Goal: Contribute content: Contribute content

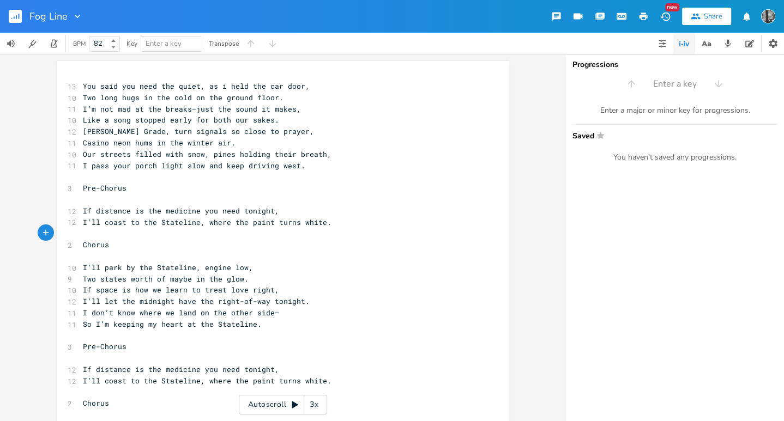
scroll to position [0, 3]
click at [261, 87] on span "You said you need the quiet, as i held the car door," at bounding box center [196, 86] width 227 height 10
type textarea "the"
type textarea "e"
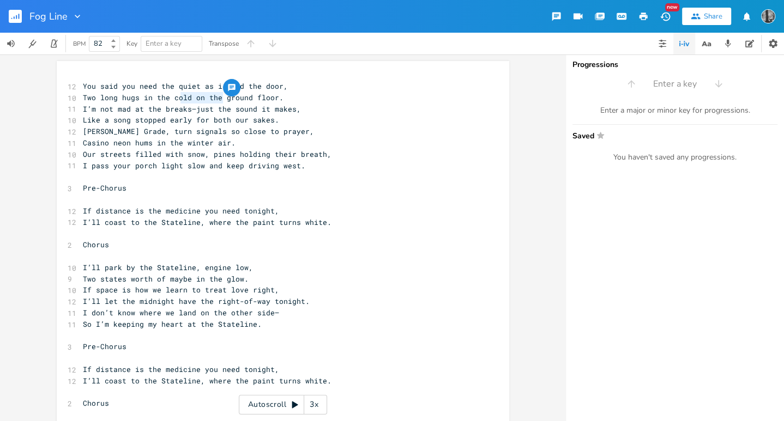
type textarea "gro"
drag, startPoint x: 219, startPoint y: 100, endPoint x: 231, endPoint y: 97, distance: 12.3
click at [231, 97] on span "Two long hugs in the cold on the ground floor." at bounding box center [183, 98] width 201 height 10
click at [242, 96] on span "Two long hugs in the cold on the ground floor." at bounding box center [183, 98] width 201 height 10
type textarea "n the cold on the ground"
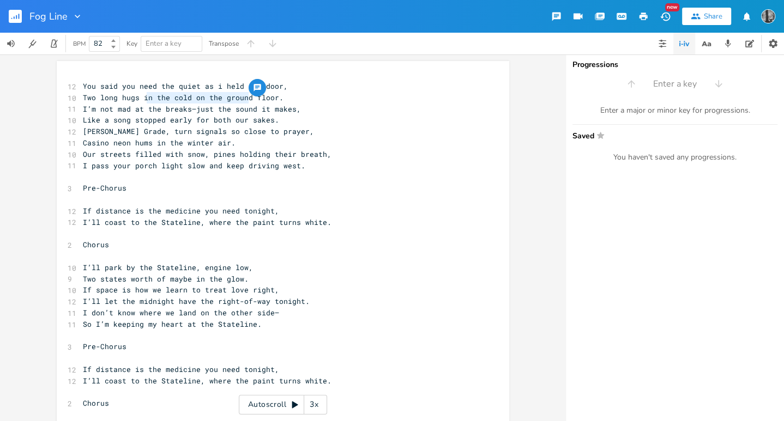
drag, startPoint x: 246, startPoint y: 97, endPoint x: 142, endPoint y: 99, distance: 104.1
click at [142, 99] on span "Two long hugs in the cold on the ground floor." at bounding box center [183, 98] width 201 height 10
type textarea "on h"
type textarea "the parking lot"
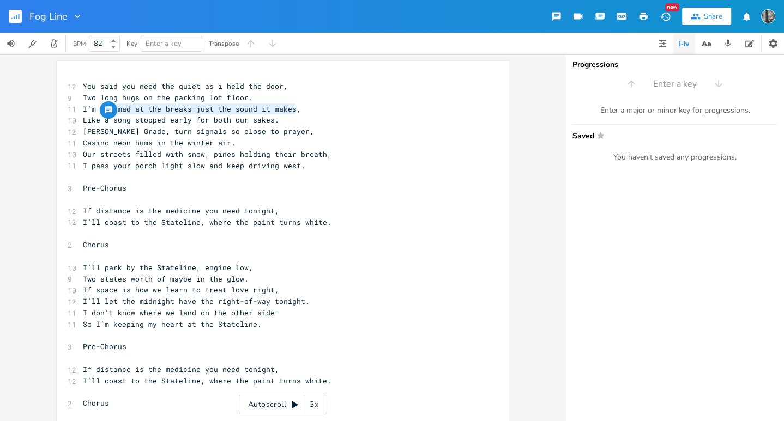
drag, startPoint x: 294, startPoint y: 108, endPoint x: 98, endPoint y: 112, distance: 196.3
click at [98, 112] on pre "I’m not mad at the breaks—just the sound it makes," at bounding box center [278, 109] width 394 height 11
type textarea "not mad st"
type textarea "at the sight of a break, just feels like"
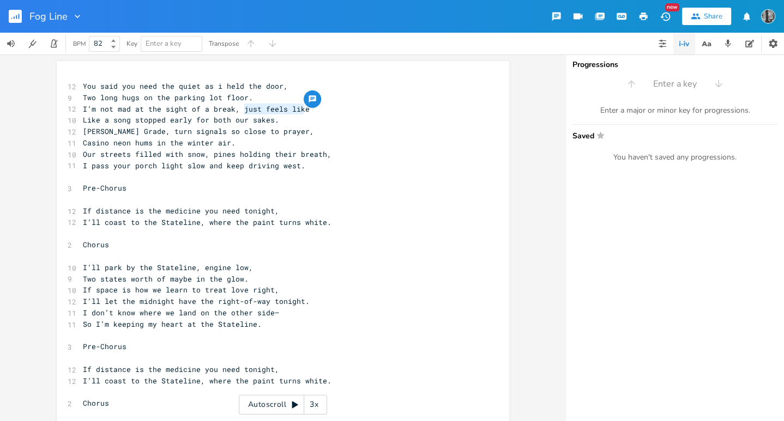
type textarea "just feels like"
drag, startPoint x: 324, startPoint y: 108, endPoint x: 237, endPoint y: 110, distance: 86.7
click at [237, 110] on pre "I’m not mad at the sight of a break, just feels like" at bounding box center [278, 109] width 394 height 11
click at [149, 125] on pre "Like a song stopped early for both our sakes." at bounding box center [278, 119] width 394 height 11
type textarea ", just feels like"
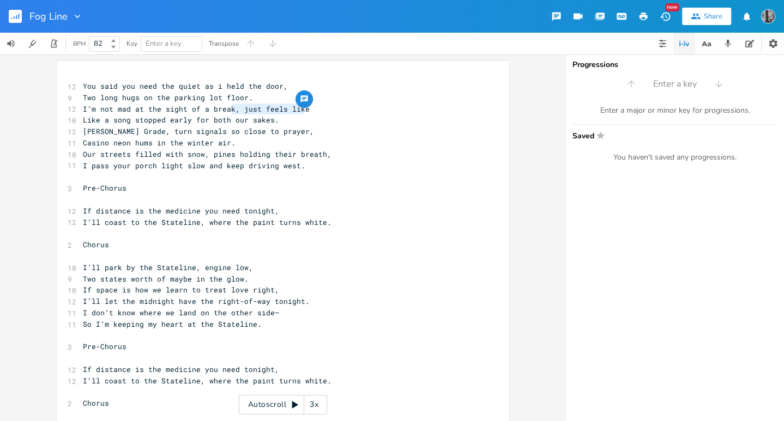
drag, startPoint x: 228, startPoint y: 111, endPoint x: 300, endPoint y: 111, distance: 72.0
click at [300, 111] on span "I’m not mad at the sight of a break, just feels like" at bounding box center [196, 109] width 227 height 10
drag, startPoint x: 282, startPoint y: 122, endPoint x: 70, endPoint y: 120, distance: 212.6
click at [81, 120] on div "10 Like a song stopped early for both our sakes." at bounding box center [278, 119] width 394 height 11
type textarea "Cause it feels like we t"
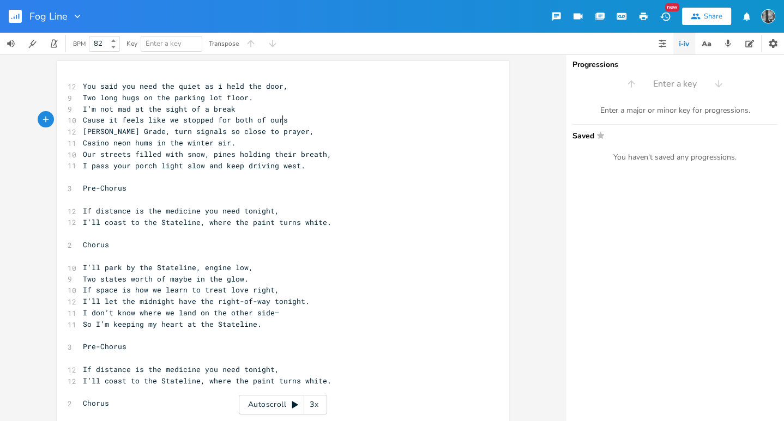
type textarea "stopped for both of oursak"
type textarea "sakes"
click at [165, 102] on pre "Two long hugs on the parking lot floor." at bounding box center [278, 97] width 394 height 11
type textarea "a"
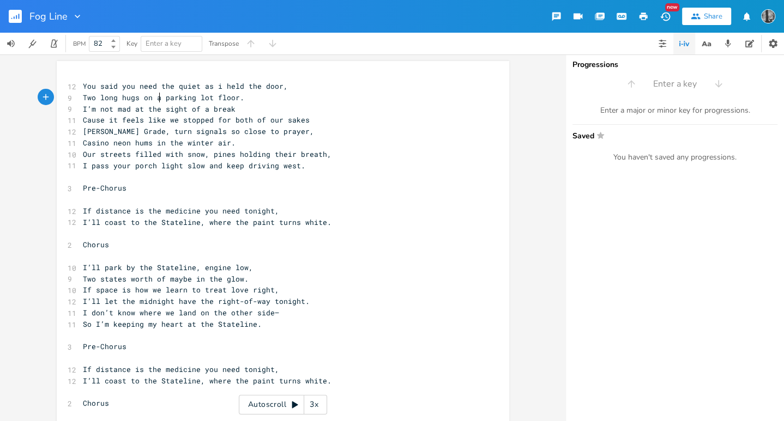
scroll to position [0, 4]
click at [191, 107] on span "I’m not mad at the sight of a break" at bounding box center [159, 109] width 153 height 10
drag, startPoint x: 286, startPoint y: 133, endPoint x: 276, endPoint y: 134, distance: 10.4
click at [276, 134] on span "[PERSON_NAME] Grade, turn signals so close to prayer," at bounding box center [198, 131] width 231 height 10
type textarea "er,"
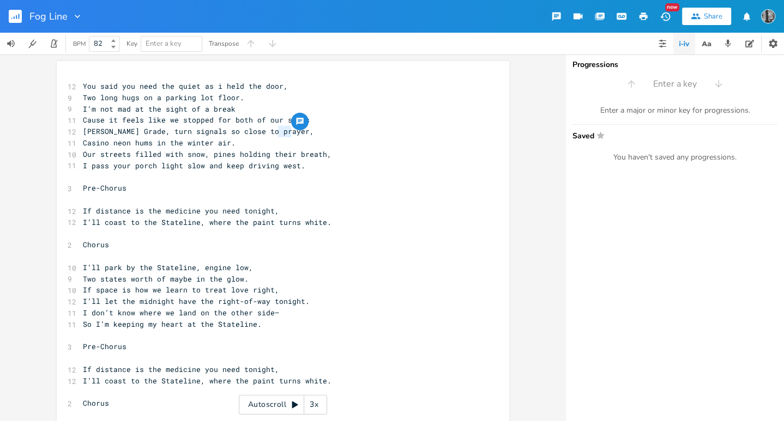
click at [284, 135] on span "[PERSON_NAME] Grade, turn signals so close to prayer," at bounding box center [198, 131] width 231 height 10
drag, startPoint x: 285, startPoint y: 135, endPoint x: 154, endPoint y: 131, distance: 130.9
click at [154, 131] on span "[PERSON_NAME] Grade, turn signals so close to prayer," at bounding box center [198, 131] width 231 height 10
type textarea "Dil"
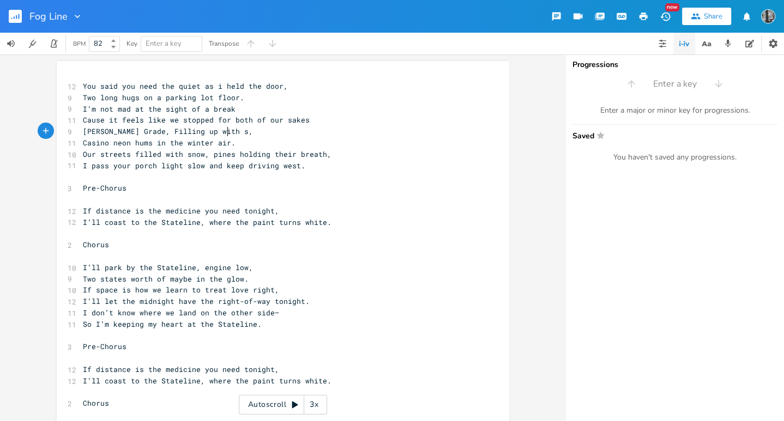
type textarea "Filling up with snow"
type textarea "hums in the winter ai"
drag, startPoint x: 131, startPoint y: 144, endPoint x: 220, endPoint y: 140, distance: 88.9
click at [221, 140] on div "hums in the winter ai x 12 You said you need the quiet as i held the door, 9 Tw…" at bounding box center [283, 424] width 452 height 727
type textarea "doesn't so"
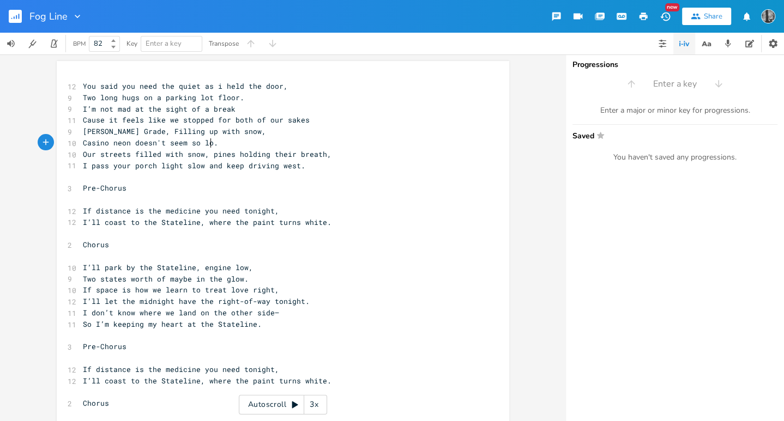
scroll to position [0, 37]
type textarea "eem so low"
click at [119, 148] on pre "Casino neon doesn't seem so ." at bounding box center [278, 142] width 394 height 11
click at [125, 145] on span "Casino neon doesn't seem so ." at bounding box center [146, 143] width 126 height 10
type textarea "rooms"
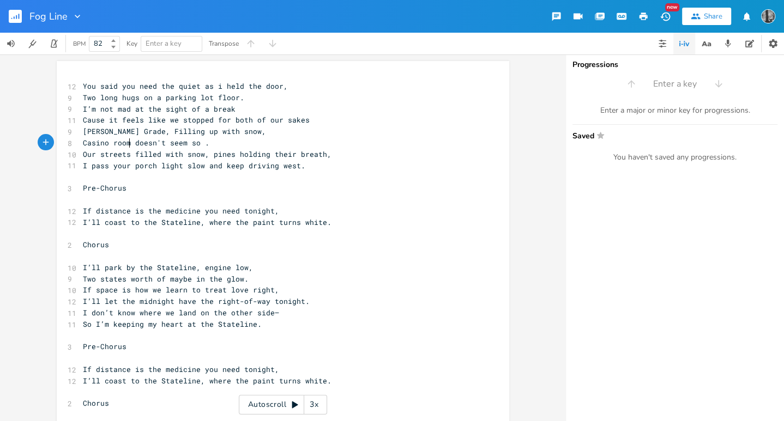
scroll to position [0, 20]
drag, startPoint x: 197, startPoint y: 142, endPoint x: 136, endPoint y: 144, distance: 60.5
click at [136, 144] on span "Casino rooms doesn't seem so ." at bounding box center [148, 143] width 131 height 10
type textarea "sta"
type textarea "rting to lose their flow"
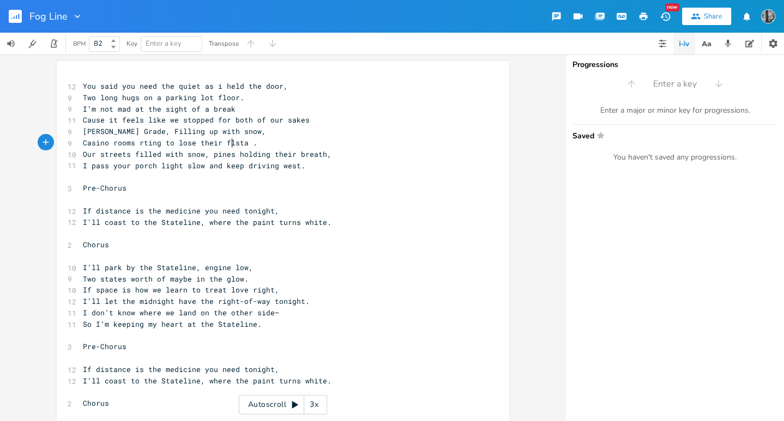
scroll to position [0, 71]
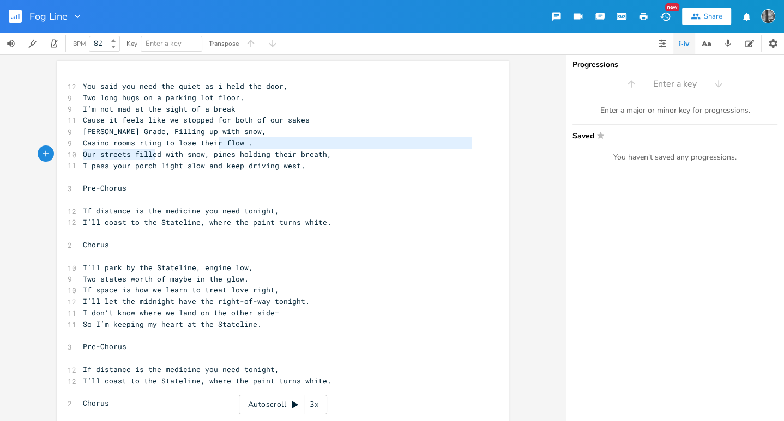
type textarea "to lose their"
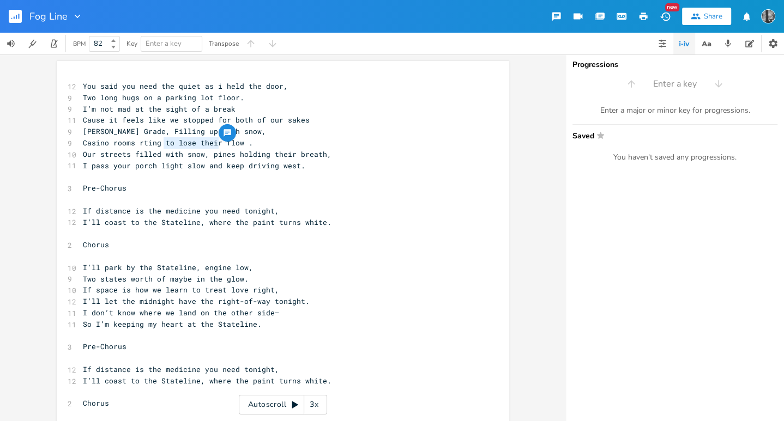
drag, startPoint x: 216, startPoint y: 146, endPoint x: 161, endPoint y: 146, distance: 55.6
click at [161, 146] on span "Casino rooms rting to lose their flow ." at bounding box center [168, 143] width 170 height 10
type textarea "Listen to the plows score the"
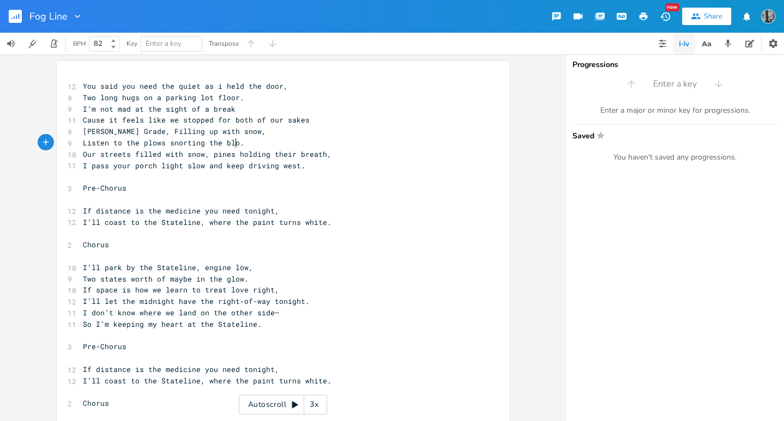
type textarea "snorting the blow"
type textarea "s moving the"
type textarea "Not really sure where I'm supposed to go"
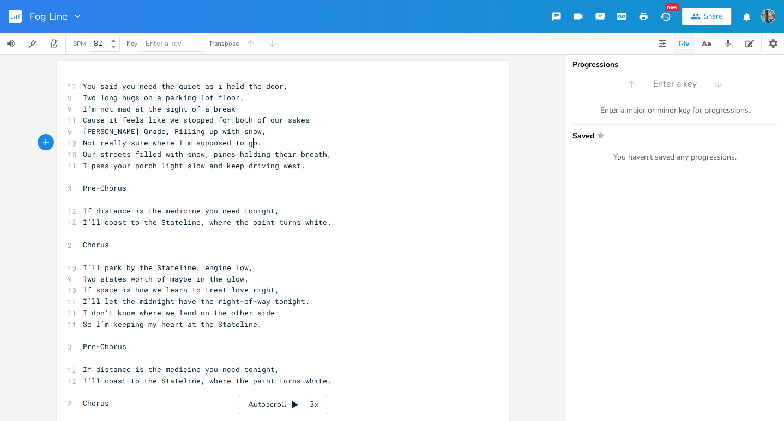
scroll to position [0, 135]
type textarea "pines"
drag, startPoint x: 204, startPoint y: 156, endPoint x: 234, endPoint y: 159, distance: 30.1
click at [234, 159] on pre "Our streets filled with snow, pines holding their breath," at bounding box center [278, 154] width 394 height 11
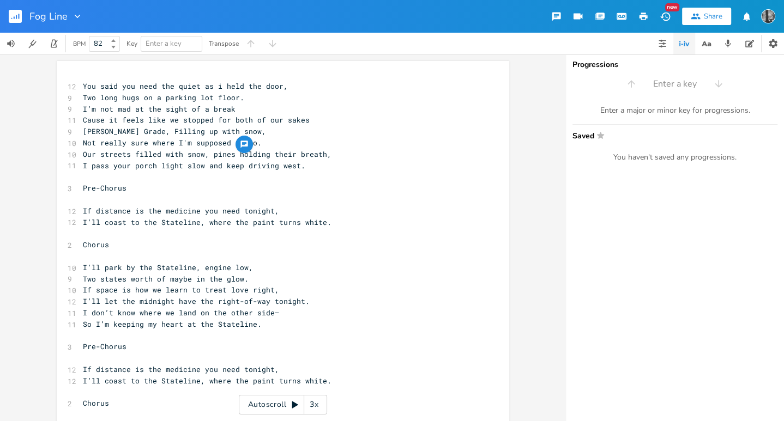
click at [174, 164] on span "I pass your porch light slow and keep driving west." at bounding box center [194, 166] width 222 height 10
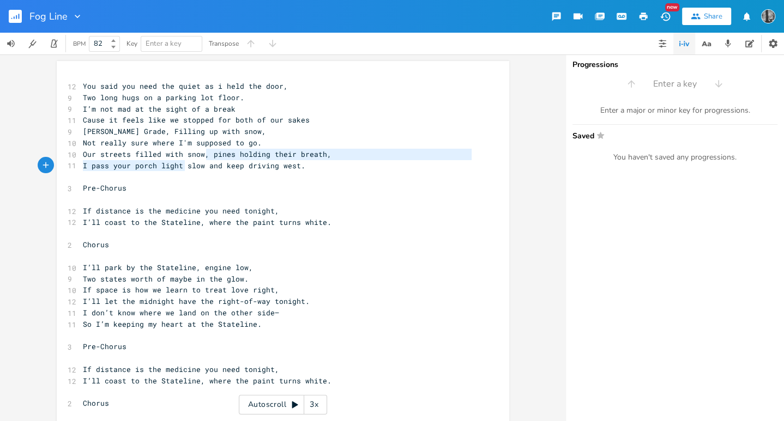
type textarea "pines holding their breath, I pass your p"
drag, startPoint x: 202, startPoint y: 157, endPoint x: 134, endPoint y: 168, distance: 69.1
click at [134, 168] on div "12 You said you need the quiet as i held the door, 9 Two long hugs on a parking…" at bounding box center [278, 427] width 394 height 692
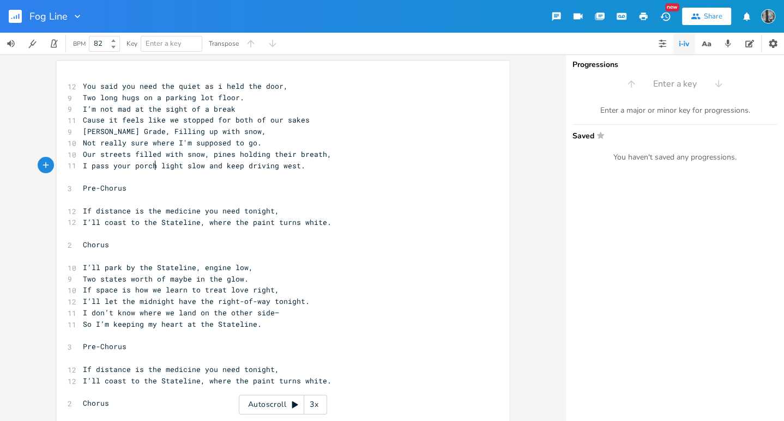
click at [152, 167] on span "I pass your porch light slow and keep driving west." at bounding box center [194, 166] width 222 height 10
type textarea "slow and"
drag, startPoint x: 215, startPoint y: 165, endPoint x: 180, endPoint y: 166, distance: 34.9
click at [180, 166] on span "I pass your porch light slow and keep driving west." at bounding box center [194, 166] width 222 height 10
drag, startPoint x: 99, startPoint y: 154, endPoint x: 70, endPoint y: 154, distance: 29.4
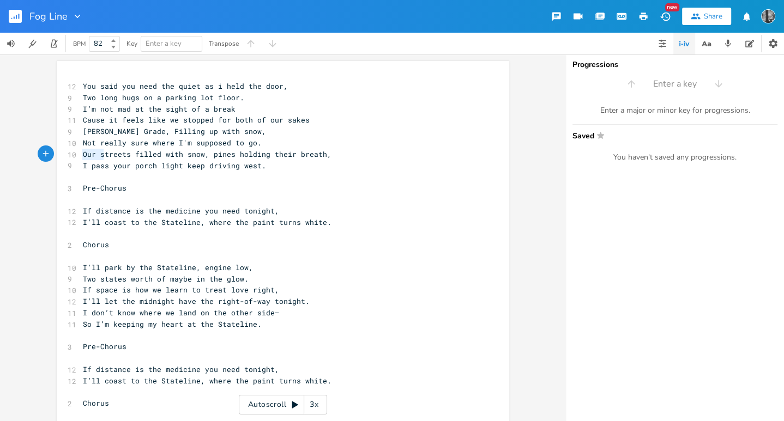
click at [81, 154] on div "10 Our streets filled with snow, pines holding their breath," at bounding box center [278, 154] width 394 height 11
type textarea "S"
type textarea "holes"
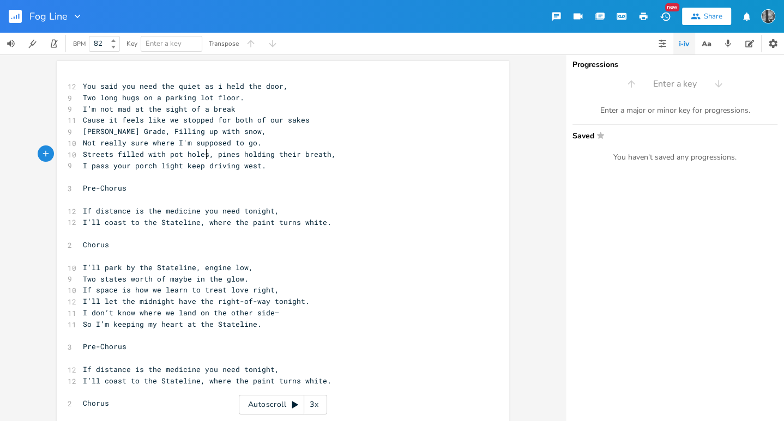
type textarea "pot holes"
click at [160, 153] on span "Streets filled with pot holes, pines holding their breath," at bounding box center [209, 154] width 253 height 10
click at [133, 160] on pre "I pass your porch light keep driving west." at bounding box center [278, 165] width 394 height 11
click at [139, 158] on span "Streets filled with pot holes, pines holding their breath," at bounding box center [209, 154] width 253 height 10
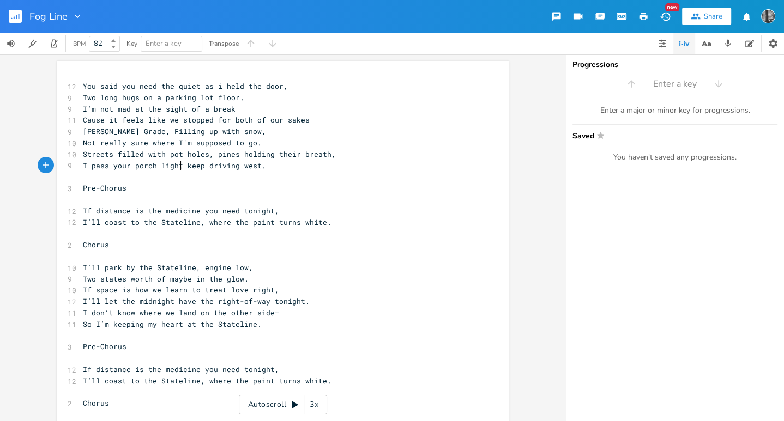
click at [179, 169] on span "I pass your porch light keep driving west." at bounding box center [174, 166] width 183 height 10
type textarea "and i"
click at [211, 159] on span "Streets filled with pot holes, pines holding their breath," at bounding box center [209, 154] width 253 height 10
click at [273, 319] on pre "So I’m keeping my heart at the Stateline." at bounding box center [278, 324] width 394 height 11
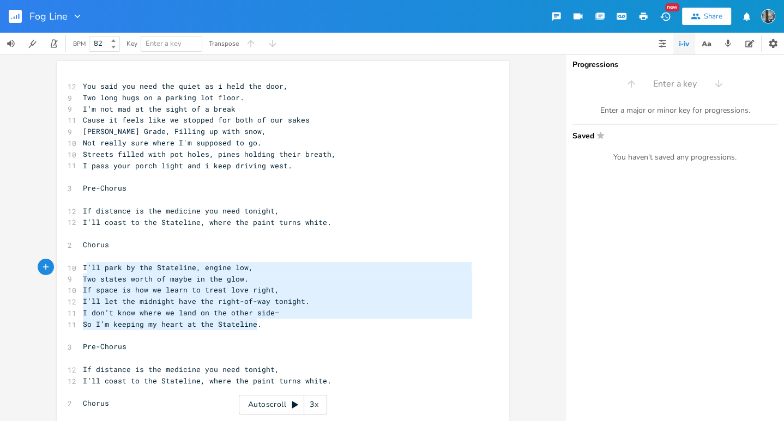
drag, startPoint x: 264, startPoint y: 325, endPoint x: 64, endPoint y: 270, distance: 207.6
click at [81, 270] on div "12 You said you need the quiet as i held the door, 9 Two long hugs on a parking…" at bounding box center [278, 427] width 394 height 692
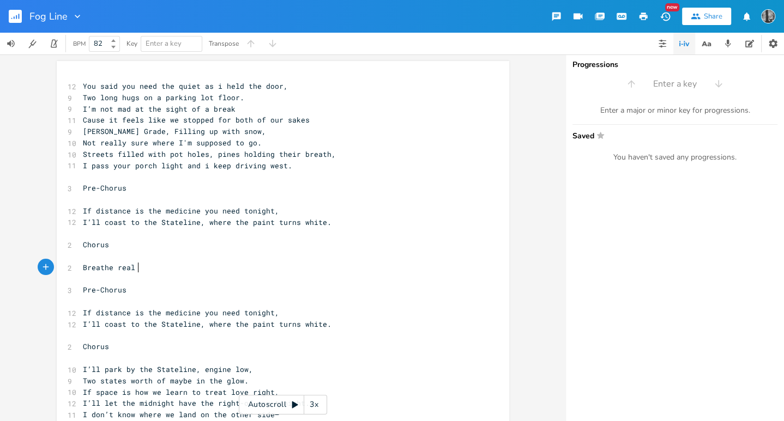
type textarea "Breathe real l"
type textarea "slow"
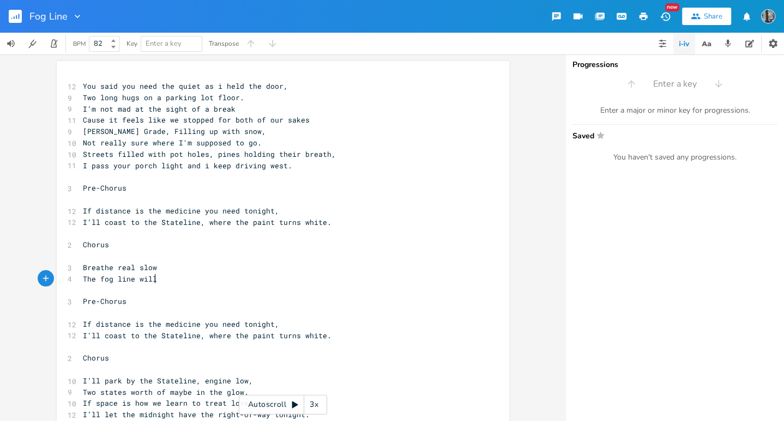
type textarea "The fog line will go"
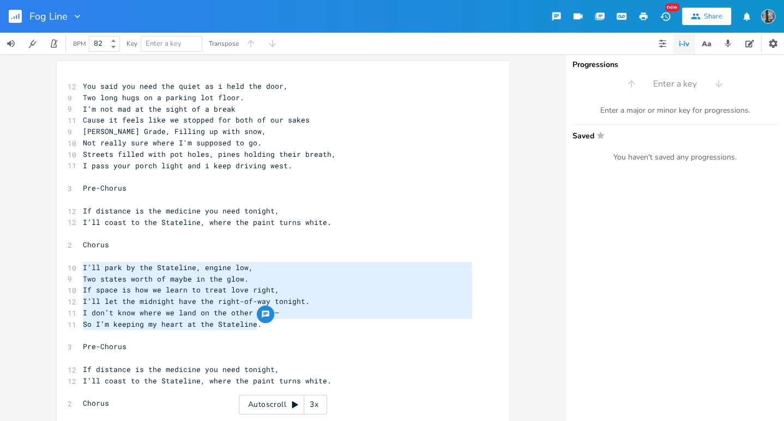
type textarea "I’ll park by the Stateline, engine low, Two states worth of maybe in the glow. …"
click at [150, 299] on span "I’ll let the midnight have the right-of-way tonight." at bounding box center [196, 302] width 227 height 10
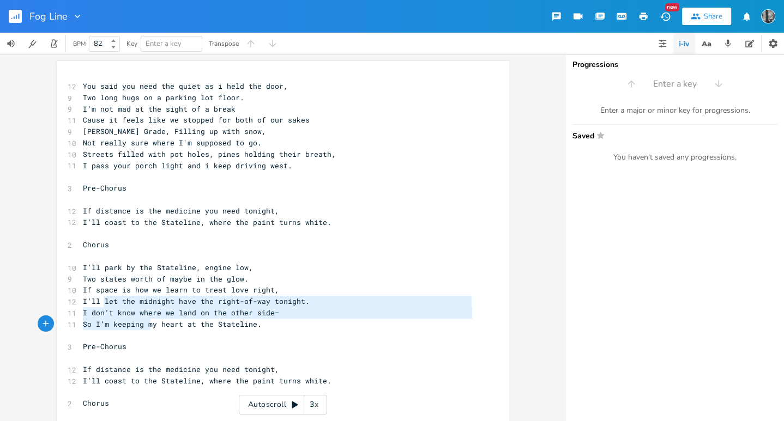
type textarea "let the midnight have the right-of-way tonight. I don’t know where we land on t…"
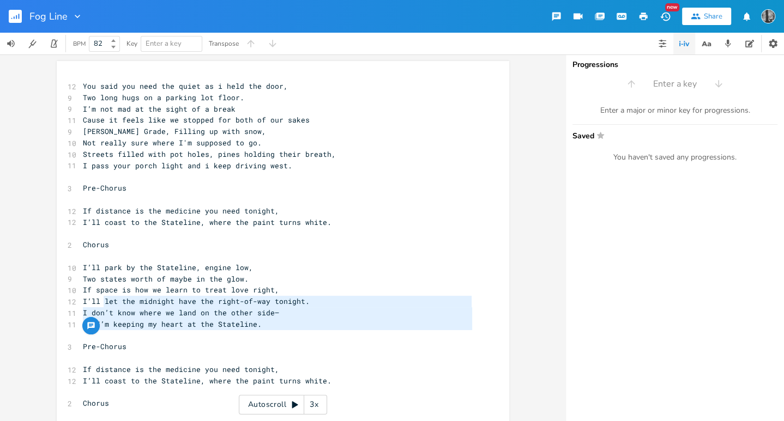
drag, startPoint x: 102, startPoint y: 301, endPoint x: 149, endPoint y: 333, distance: 56.1
click at [149, 333] on div "12 You said you need the quiet as i held the door, 9 Two long hugs on a parking…" at bounding box center [278, 427] width 394 height 692
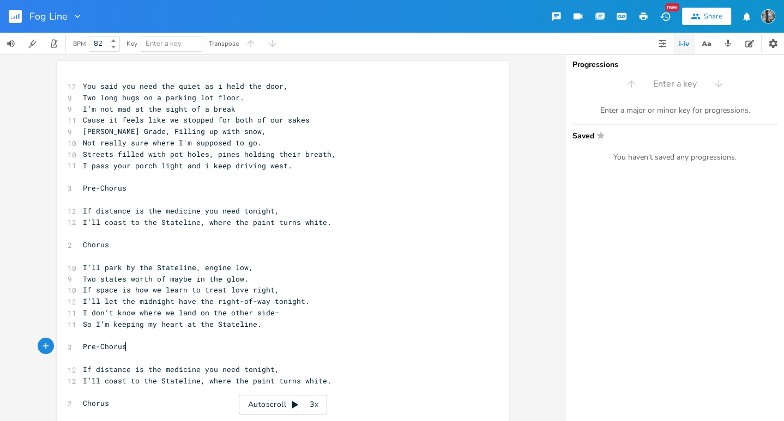
click at [172, 342] on pre "Pre-Chorus" at bounding box center [278, 346] width 394 height 11
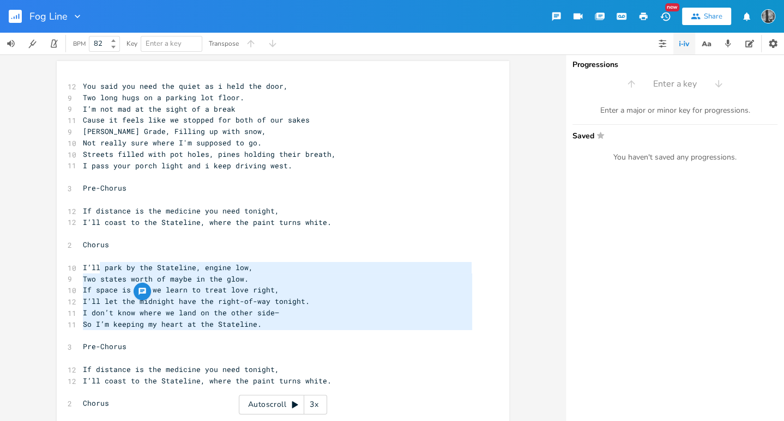
type textarea "park by the Stateline, engine low, Two states worth of maybe in the glow. If sp…"
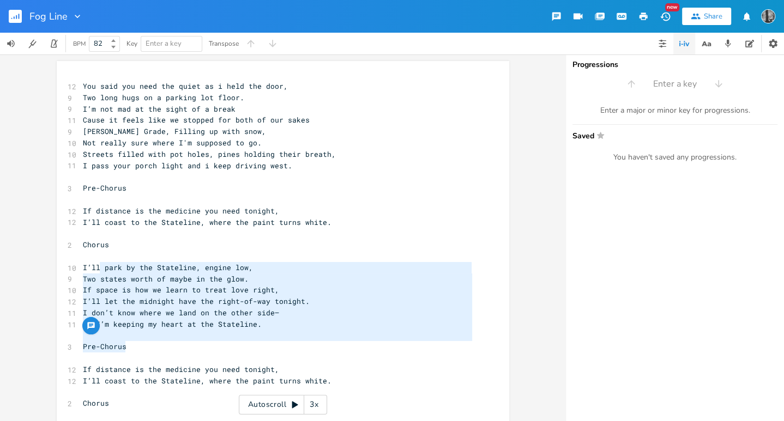
drag, startPoint x: 98, startPoint y: 273, endPoint x: 157, endPoint y: 350, distance: 98.0
click at [157, 350] on div "12 You said you need the quiet as i held the door, 9 Two long hugs on a parking…" at bounding box center [278, 427] width 394 height 692
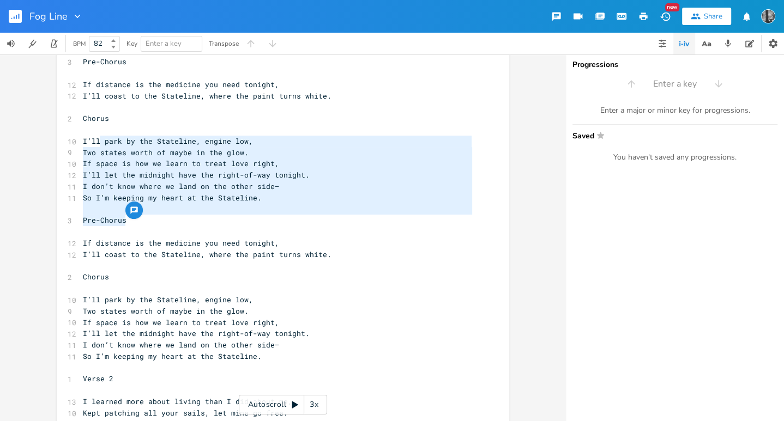
scroll to position [129, 0]
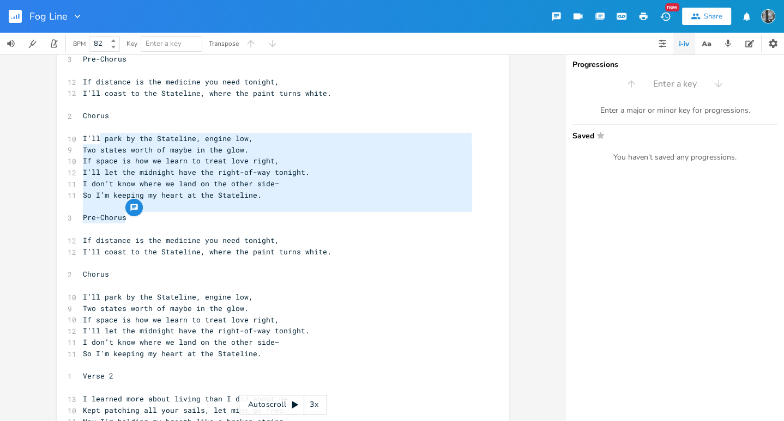
click at [204, 213] on pre "Pre-Chorus" at bounding box center [278, 217] width 394 height 11
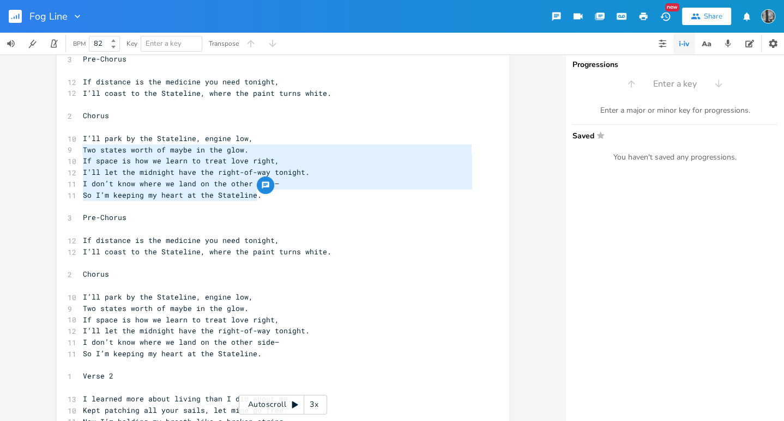
type textarea "I’ll park by the Stateline, engine low, Two states worth of maybe in the glow. …"
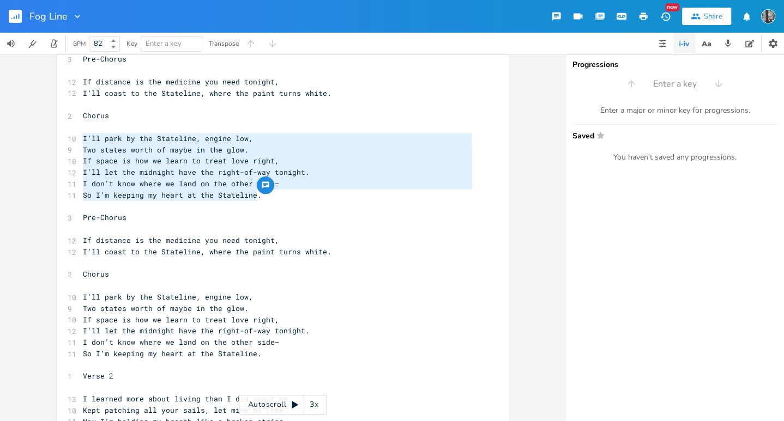
drag, startPoint x: 275, startPoint y: 195, endPoint x: 49, endPoint y: 140, distance: 232.4
click at [49, 140] on div "I’ll park by the Stateline, engine low, Two states worth of maybe in the glow. …" at bounding box center [282, 238] width 565 height 367
paste textarea
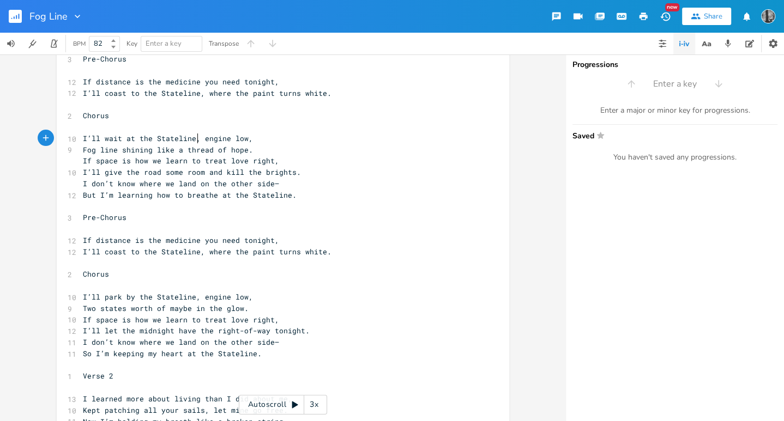
click at [196, 141] on span "I’ll wait at the Stateline, engine low," at bounding box center [168, 139] width 170 height 10
type textarea "my"
click at [193, 141] on span "I’ll wait at the Stateline,my engine low," at bounding box center [172, 139] width 179 height 10
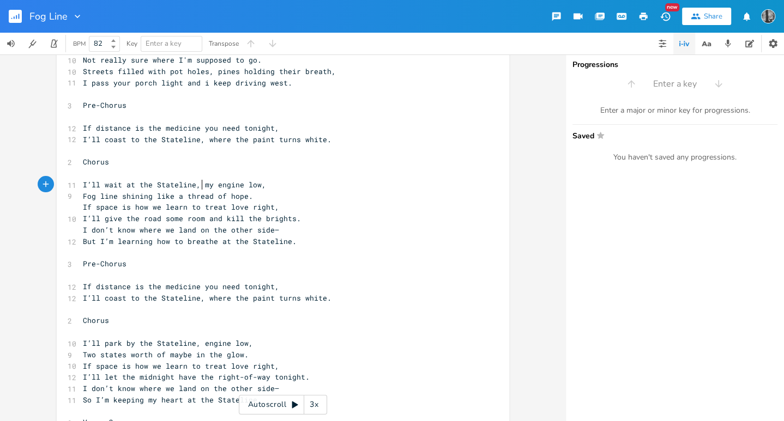
scroll to position [0, 0]
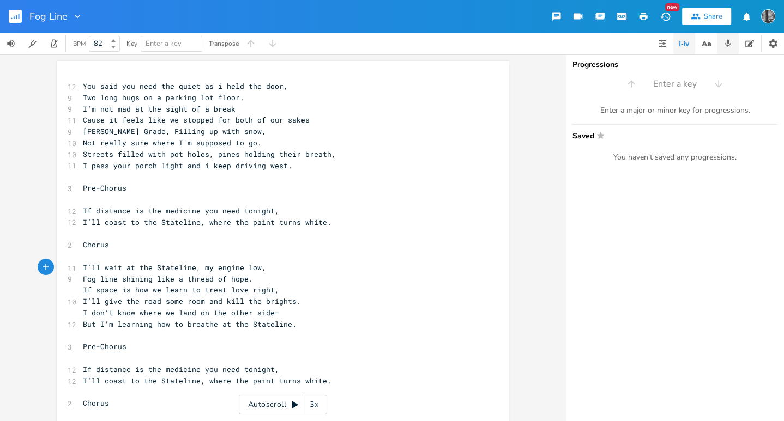
click at [717, 44] on button "button" at bounding box center [728, 44] width 22 height 22
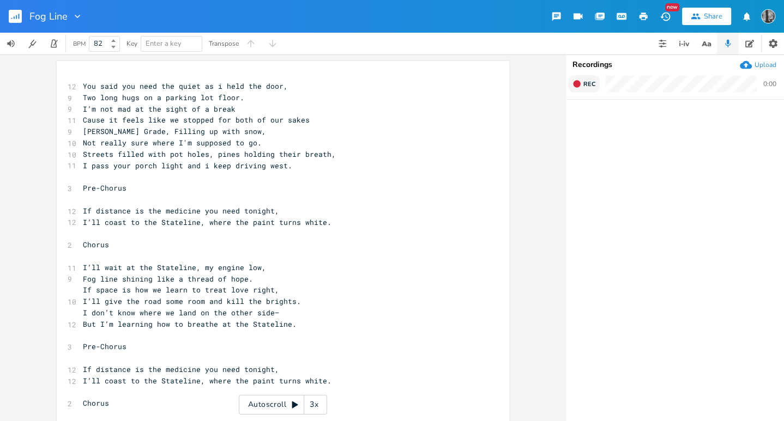
click at [585, 86] on span "Rec" at bounding box center [589, 84] width 12 height 8
click at [585, 86] on span "End" at bounding box center [589, 84] width 13 height 8
click at [288, 81] on pre "You said you need the quiet as i held the door," at bounding box center [278, 86] width 394 height 11
click at [75, 84] on div "x 12 You said you need the quiet as i held the door, 9 Two long hugs on a parki…" at bounding box center [283, 424] width 452 height 727
click at [83, 84] on span "You said you need the quiet as i held the door," at bounding box center [185, 86] width 205 height 10
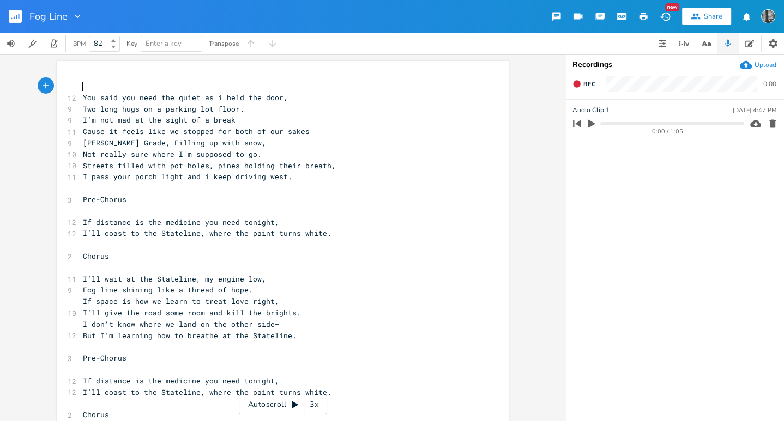
type textarea "A"
type textarea "B"
click at [306, 97] on pre "You said you need the quiet as i held the door," at bounding box center [278, 97] width 394 height 11
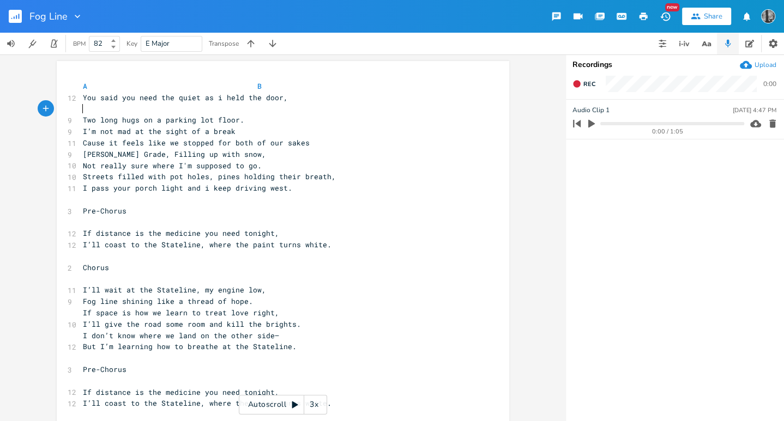
type textarea "G"
type textarea "g"
type textarea "G"
type textarea "g"
type textarea "G#m"
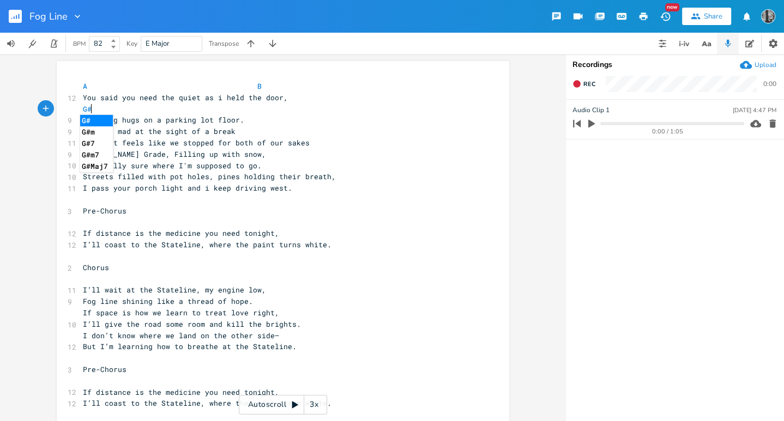
scroll to position [0, 15]
type textarea "A"
click at [330, 117] on pre "Two long hugs on a parking lot floor." at bounding box center [278, 119] width 394 height 11
type textarea "A"
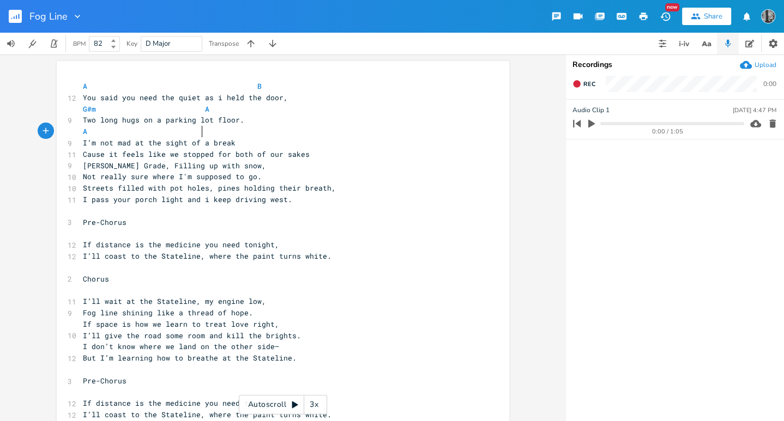
type textarea "B"
click at [329, 132] on pre "A B" at bounding box center [278, 131] width 394 height 11
click at [277, 134] on pre "A B" at bounding box center [278, 131] width 394 height 11
click at [253, 142] on pre "I’m not mad at the sight of a break" at bounding box center [278, 142] width 394 height 11
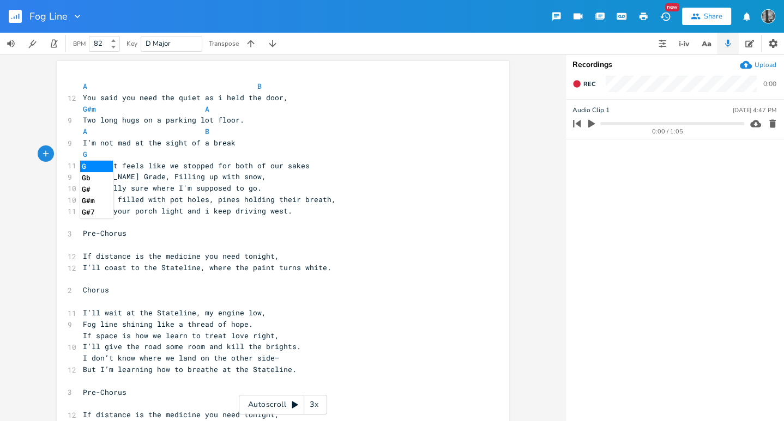
type textarea "G#m"
type textarea "F#m"
type textarea "A"
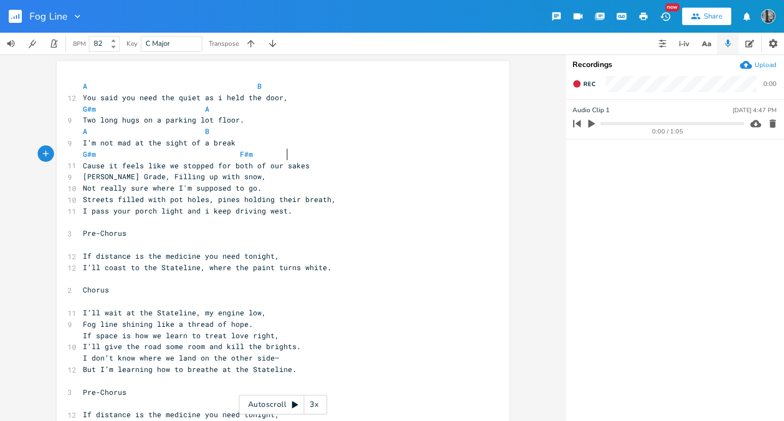
scroll to position [0, 5]
click at [301, 137] on pre "I’m not mad at the sight of a break" at bounding box center [278, 142] width 394 height 11
click at [322, 151] on pre "G#m F#m A" at bounding box center [278, 154] width 394 height 11
click at [319, 158] on pre "G#m F#m A" at bounding box center [278, 154] width 394 height 11
type textarea "\"
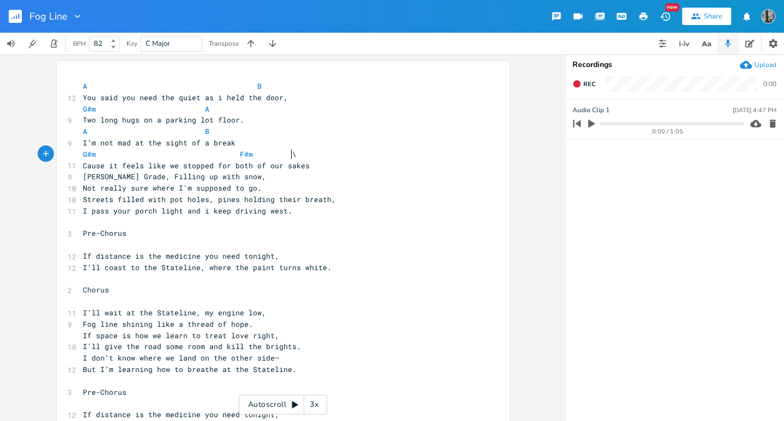
scroll to position [0, 2]
type textarea "E"
click at [405, 168] on pre "Cause it feels like we stopped for both of our sakes" at bounding box center [278, 165] width 394 height 11
click at [296, 363] on pre "I don’t know where we land on the other side—" at bounding box center [278, 358] width 394 height 11
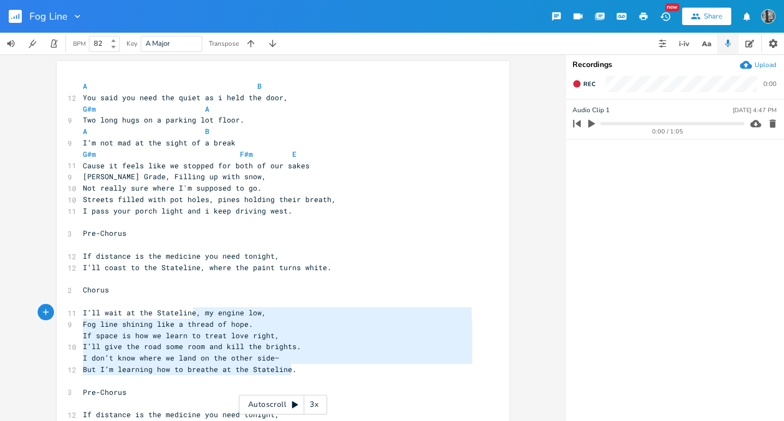
type textarea "my engine low, Fog line shining like a thread of hope. If space is how we learn…"
drag, startPoint x: 296, startPoint y: 371, endPoint x: 194, endPoint y: 316, distance: 116.6
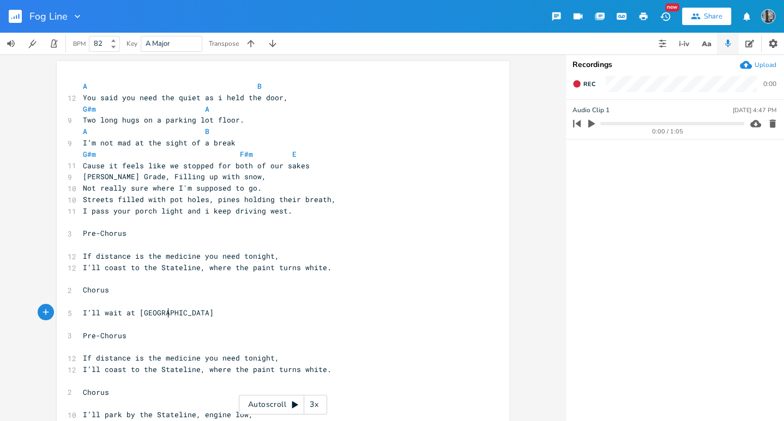
type textarea "Statline"
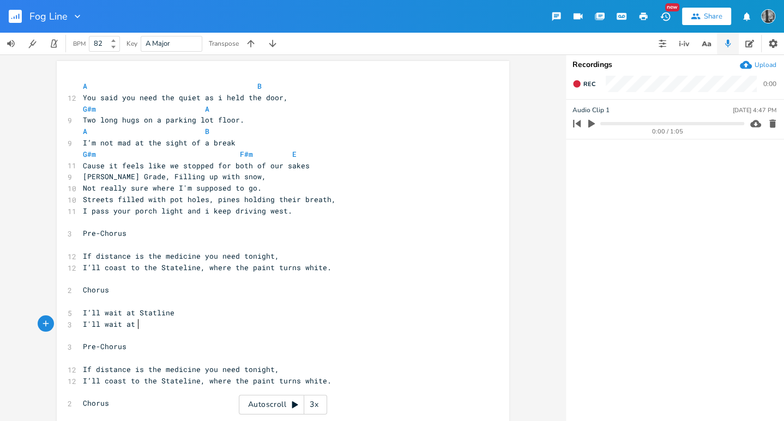
type textarea "I'll wait at s"
type textarea "Statline"
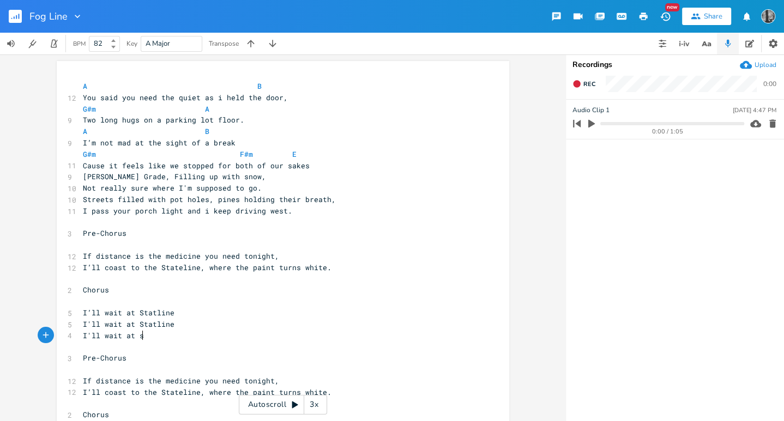
type textarea "I'll wait at stat"
type textarea "SST"
type textarea "Statline"
type textarea "\"
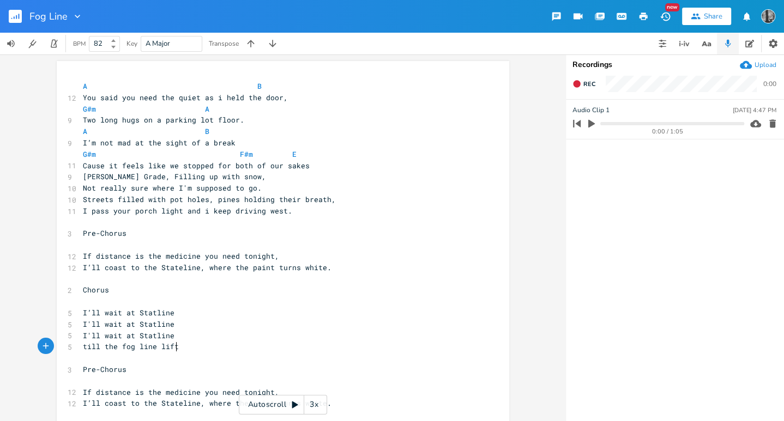
type textarea "till the fog line lifts"
click at [83, 351] on span "till the fog line lifts" at bounding box center [133, 347] width 100 height 10
type textarea "T"
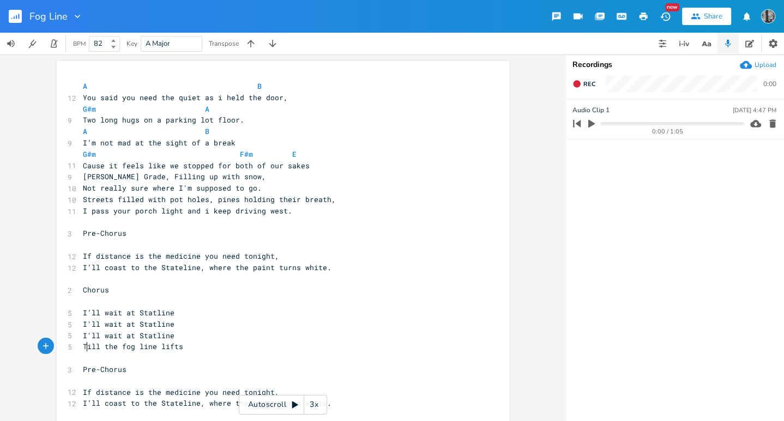
click at [312, 170] on pre "Cause it feels like we stopped for both of our sakes" at bounding box center [278, 165] width 394 height 11
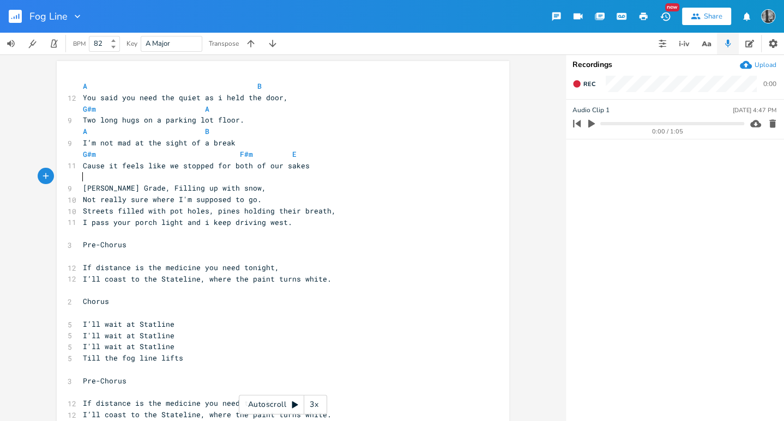
scroll to position [0, 0]
type textarea "E"
type textarea "B"
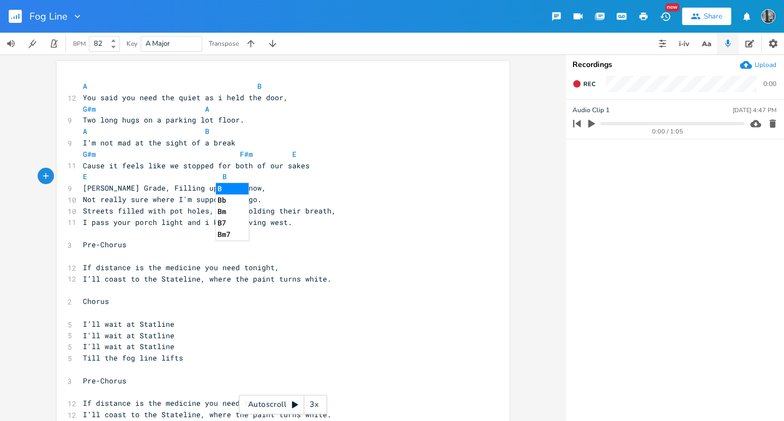
click at [295, 182] on pre "E B" at bounding box center [278, 176] width 394 height 11
click at [274, 190] on pre "[PERSON_NAME] Grade, Filling up with snow," at bounding box center [278, 188] width 394 height 11
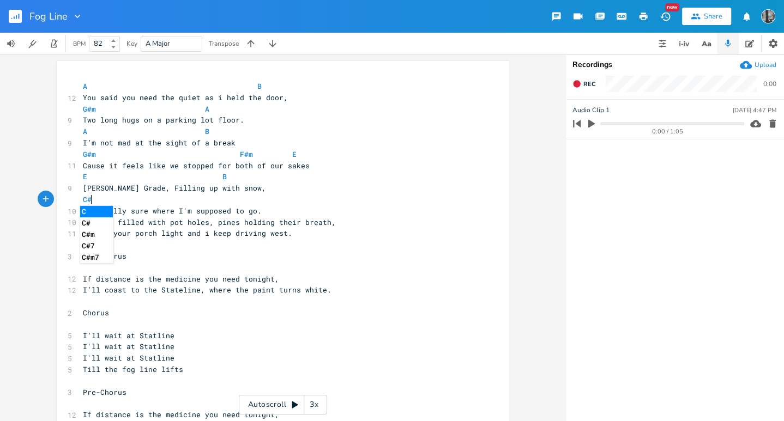
type textarea "C#m"
type textarea "E"
click at [300, 199] on pre "C#m E" at bounding box center [278, 199] width 394 height 11
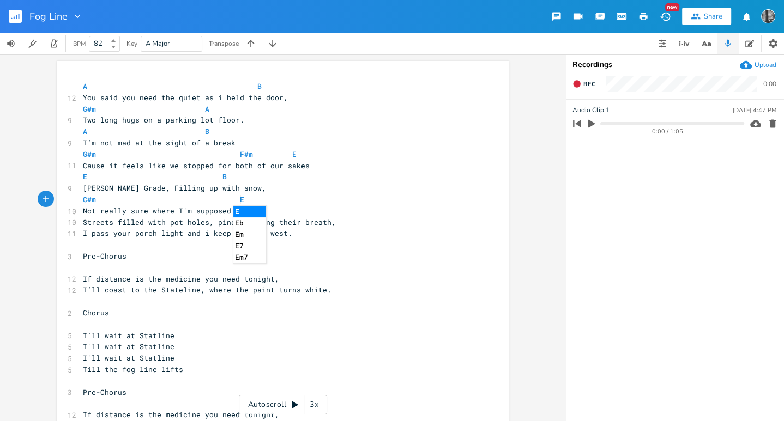
click at [283, 208] on pre "Not really sure where I'm supposed to go." at bounding box center [278, 210] width 394 height 11
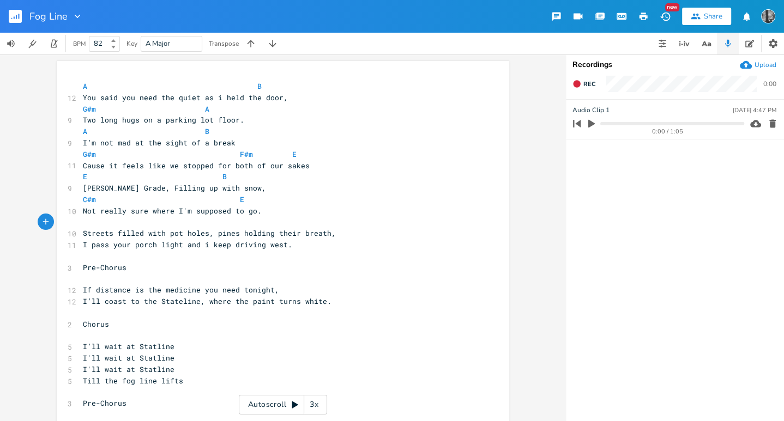
type textarea "E"
type textarea "B"
click at [336, 233] on pre "Streets filled with pot holes, pines holding their breath," at bounding box center [278, 233] width 394 height 11
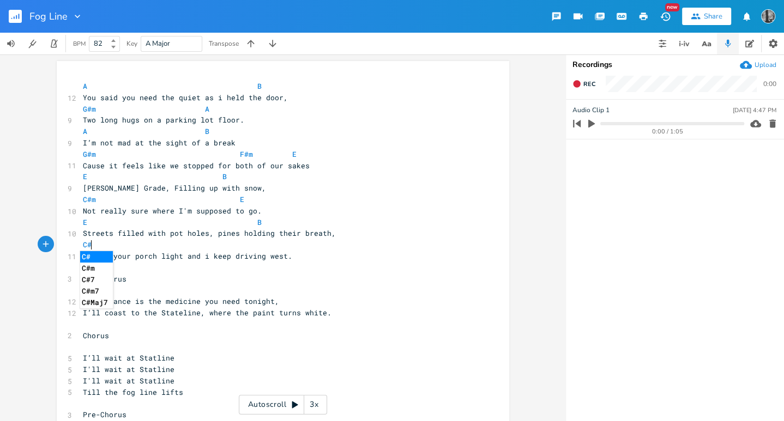
type textarea "C#m"
type textarea "F3m"
type textarea "#m`"
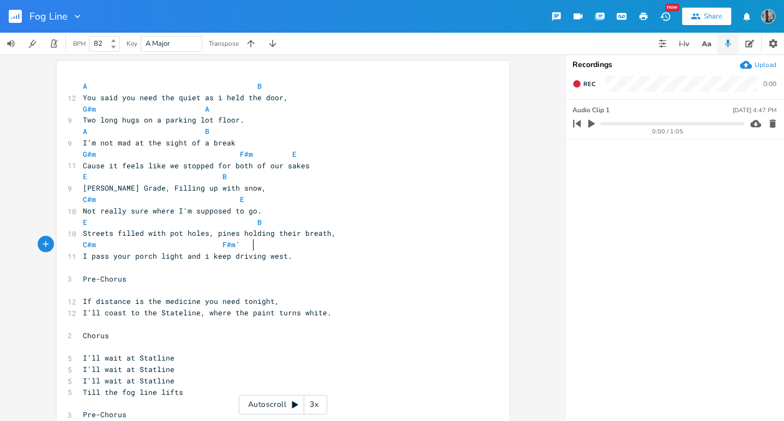
type textarea "`"
type textarea "E"
click at [240, 245] on span at bounding box center [248, 244] width 17 height 11
click at [240, 201] on pre "C#m E" at bounding box center [278, 199] width 394 height 11
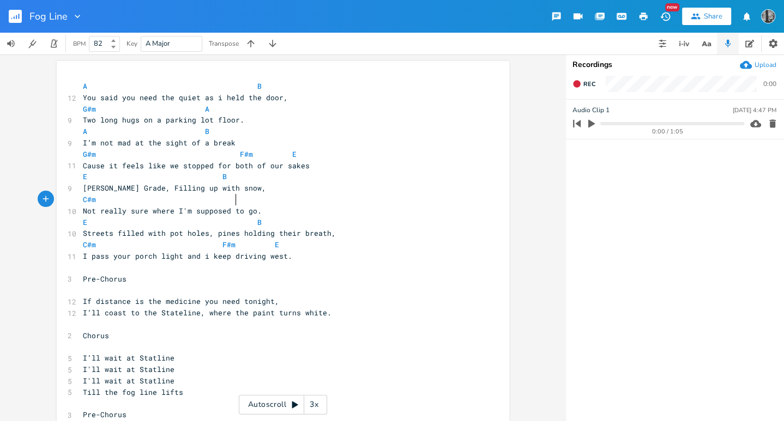
type textarea "B"
click at [123, 244] on span at bounding box center [126, 244] width 17 height 11
click at [87, 176] on span at bounding box center [93, 176] width 13 height 11
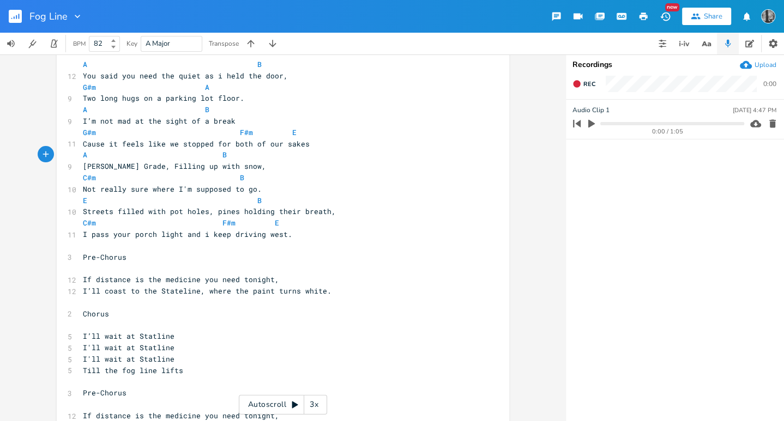
scroll to position [0, 0]
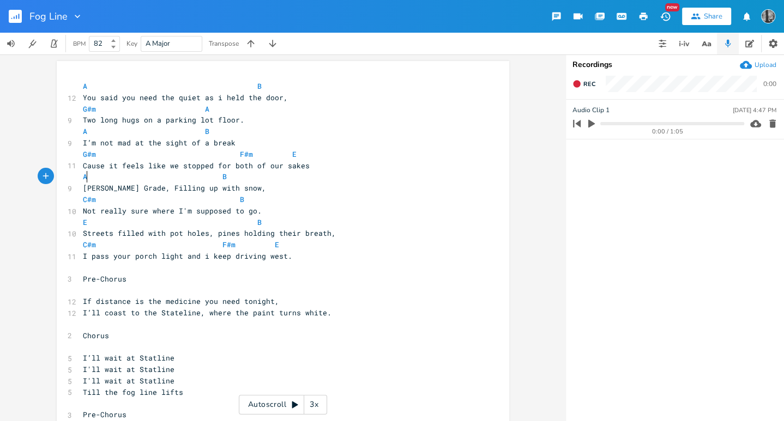
type textarea "A"
click at [301, 325] on pre "​" at bounding box center [278, 324] width 394 height 11
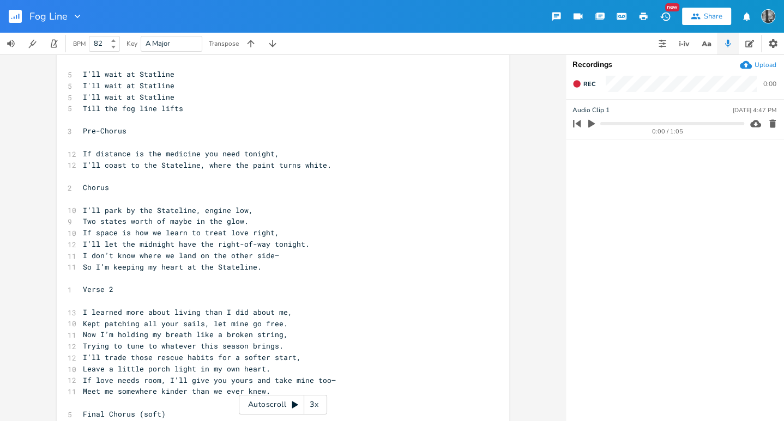
scroll to position [281, 0]
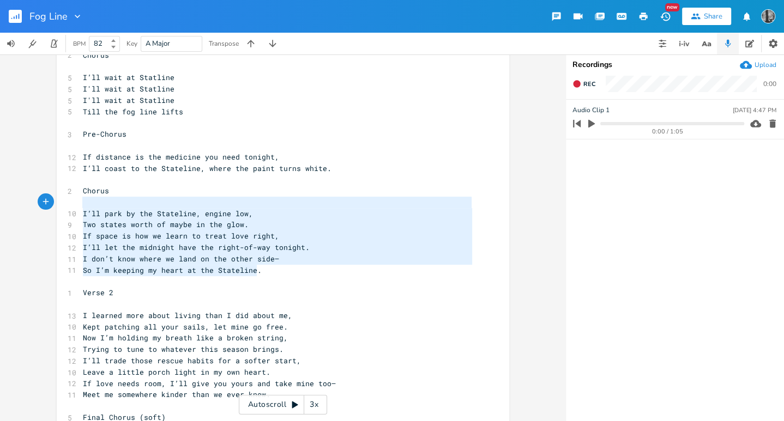
type textarea "Chorus I’ll park by the Stateline, engine low, Two states worth of maybe in the…"
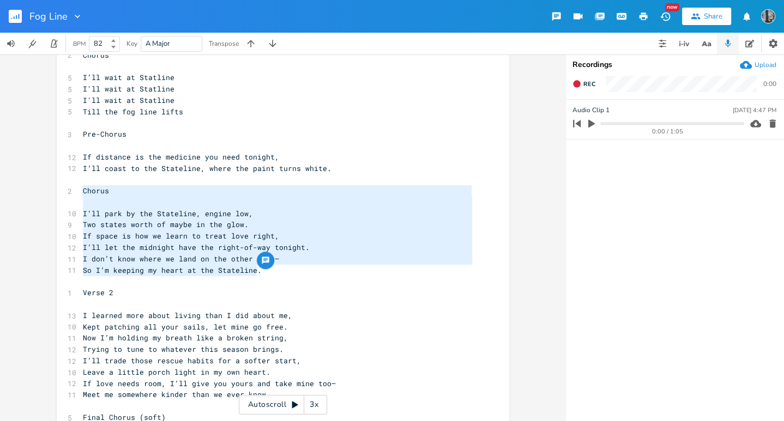
drag, startPoint x: 276, startPoint y: 271, endPoint x: 63, endPoint y: 196, distance: 225.7
click at [63, 196] on div "Chorus I’ll park by the Stateline, engine low, Two states worth of maybe in the…" at bounding box center [283, 177] width 452 height 794
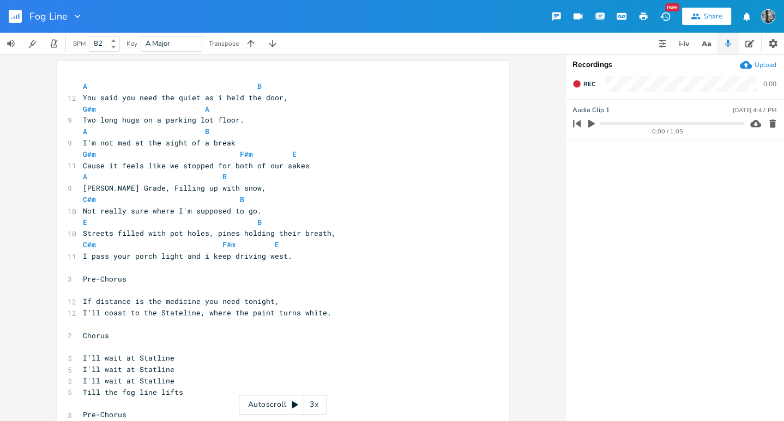
scroll to position [61, 0]
